Goal: Transaction & Acquisition: Purchase product/service

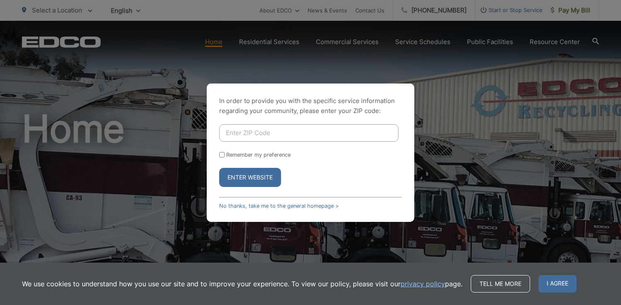
click at [227, 132] on input "Enter ZIP Code" at bounding box center [308, 132] width 179 height 17
click at [222, 154] on input "Remember my preference" at bounding box center [221, 154] width 5 height 5
checkbox input "true"
drag, startPoint x: 233, startPoint y: 132, endPoint x: 240, endPoint y: 130, distance: 6.8
click at [237, 131] on input "Enter ZIP Code" at bounding box center [308, 132] width 179 height 17
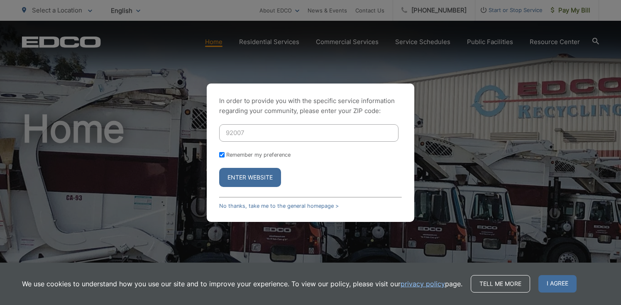
type input "92007"
click at [235, 174] on button "Enter Website" at bounding box center [250, 177] width 62 height 19
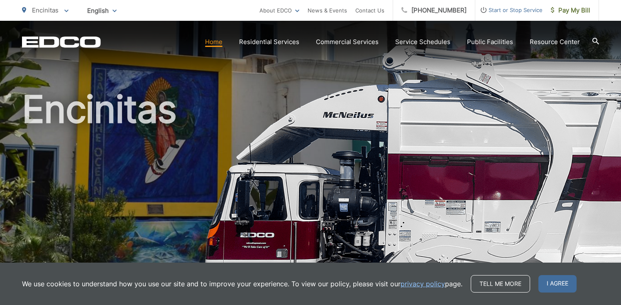
scroll to position [19, 0]
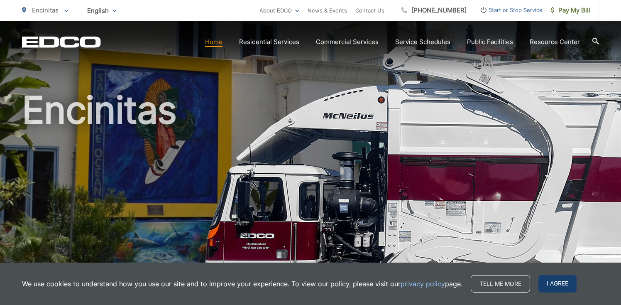
click at [549, 284] on span "I agree" at bounding box center [557, 283] width 38 height 17
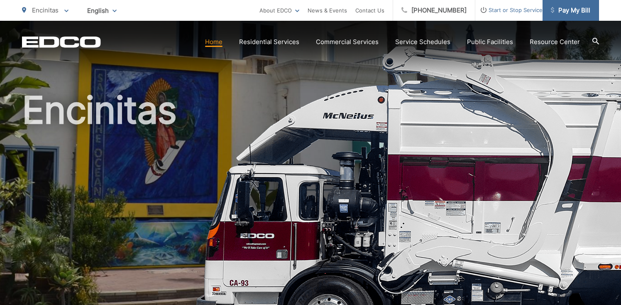
click at [568, 10] on span "Pay My Bill" at bounding box center [570, 10] width 39 height 10
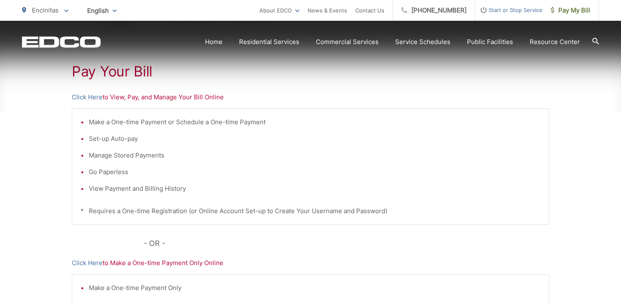
scroll to position [155, 0]
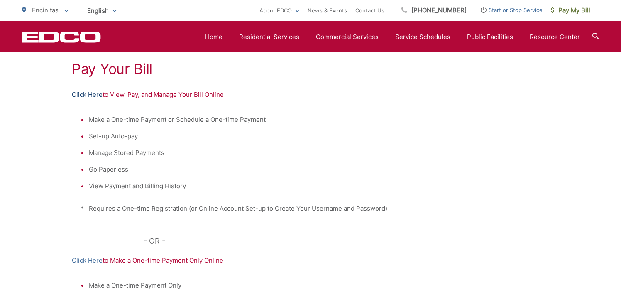
click at [98, 96] on link "Click Here" at bounding box center [87, 95] width 31 height 10
